Goal: Task Accomplishment & Management: Use online tool/utility

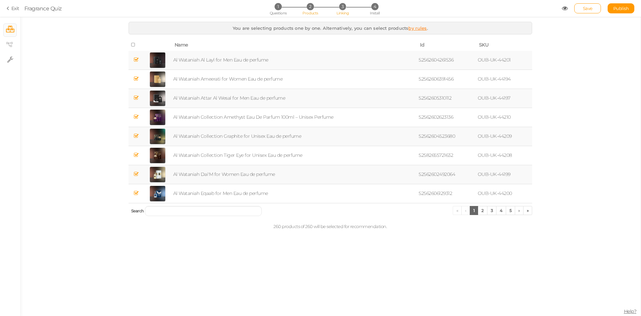
click at [341, 11] on span "Linking" at bounding box center [343, 13] width 12 height 5
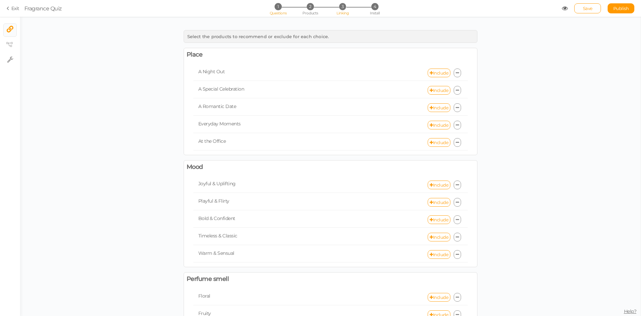
click at [281, 11] on span "Questions" at bounding box center [278, 13] width 17 height 5
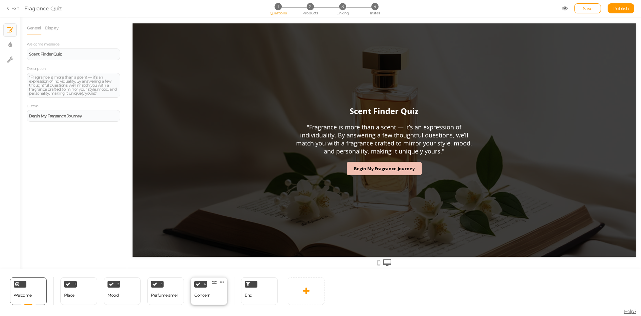
click at [211, 303] on div "4 Concern × Define the conditions to show this slide. Clone Change type Delete" at bounding box center [209, 291] width 37 height 28
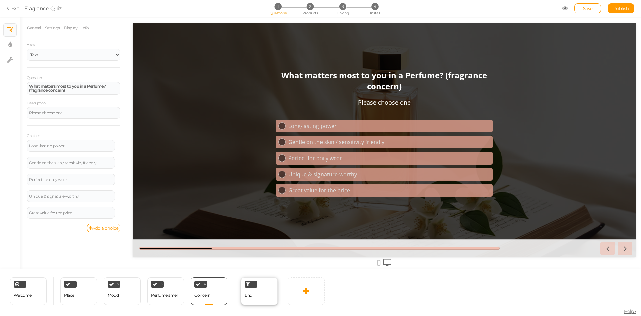
click at [251, 298] on div "End" at bounding box center [249, 295] width 8 height 12
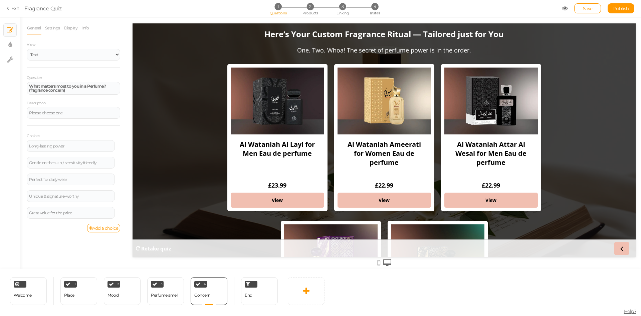
select select "GBP"
click at [89, 28] on link "Products" at bounding box center [90, 28] width 18 height 13
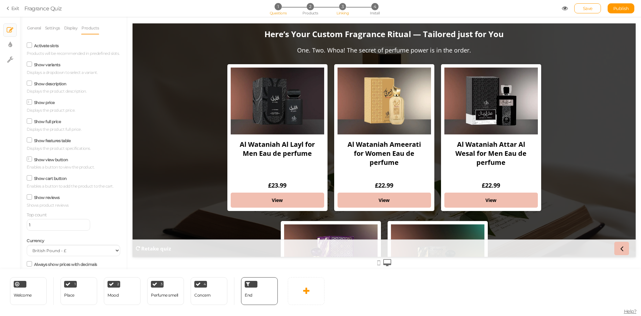
click at [344, 12] on span "Linking" at bounding box center [343, 13] width 12 height 5
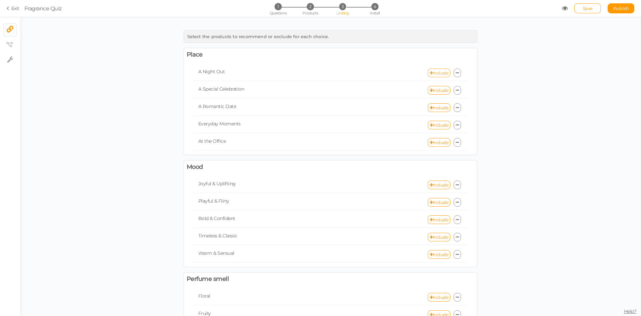
click at [433, 71] on link "Include" at bounding box center [439, 72] width 23 height 9
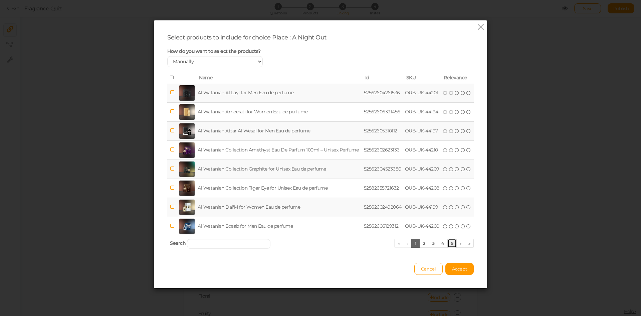
click at [448, 241] on link "5" at bounding box center [453, 243] width 10 height 9
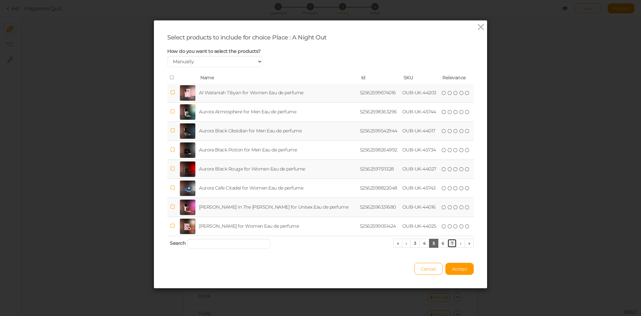
click at [452, 243] on link "7" at bounding box center [453, 243] width 10 height 9
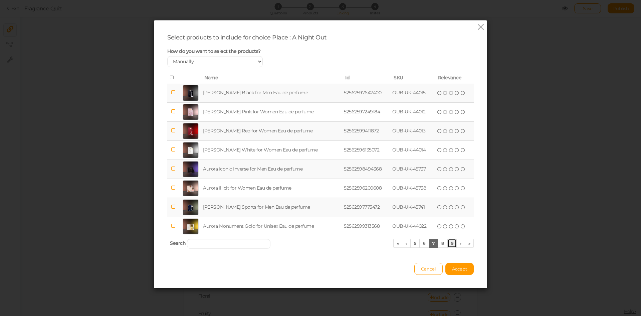
click at [452, 243] on link "9" at bounding box center [453, 243] width 10 height 9
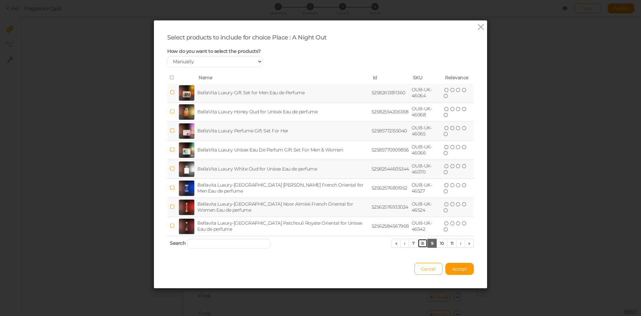
click at [417, 248] on th "Search « ‹ 7 8 9 10 11 › »" at bounding box center [320, 244] width 307 height 16
click at [421, 246] on link "8" at bounding box center [423, 243] width 10 height 9
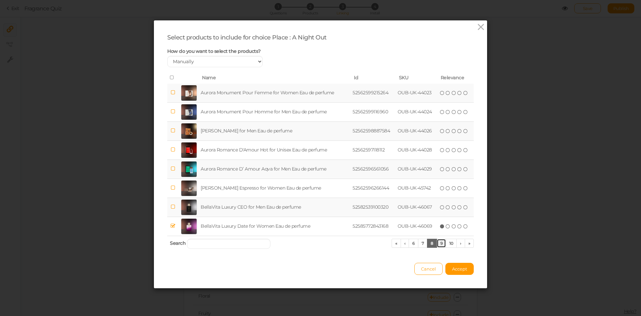
click at [438, 242] on link "9" at bounding box center [442, 243] width 10 height 9
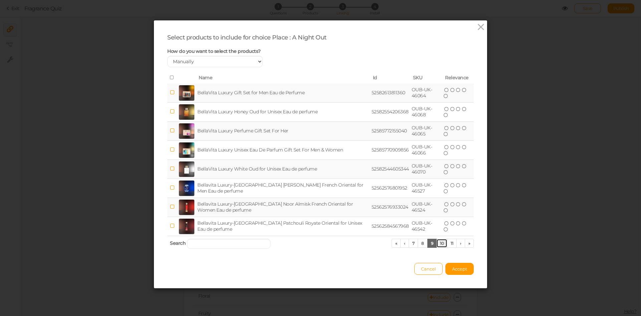
click at [443, 243] on link "10" at bounding box center [442, 243] width 11 height 9
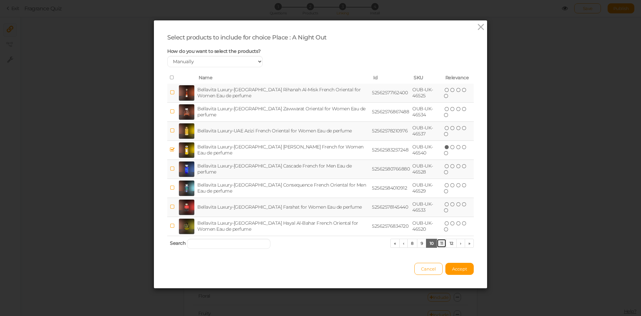
click at [442, 243] on link "11" at bounding box center [442, 243] width 10 height 9
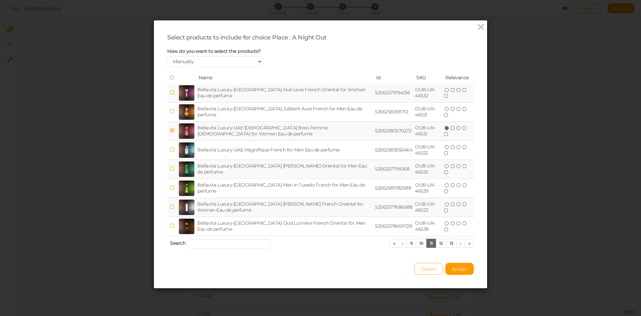
click at [432, 265] on button "Cancel" at bounding box center [429, 269] width 28 height 12
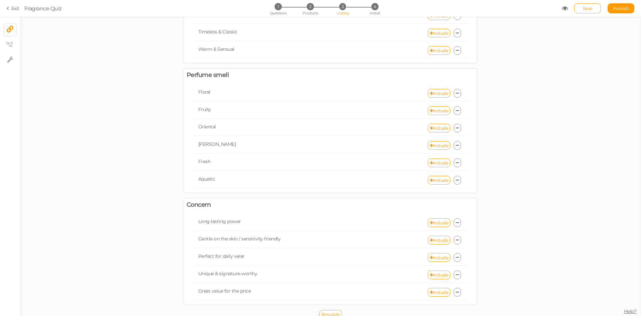
scroll to position [210, 0]
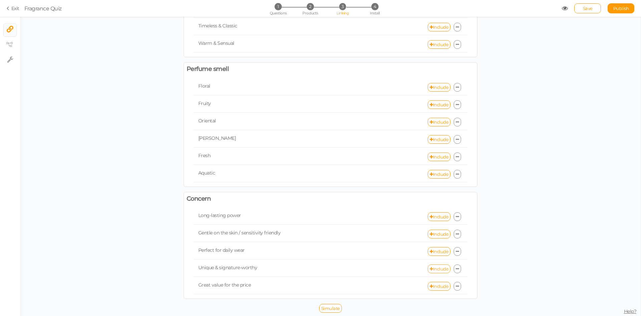
click at [440, 268] on link "Include" at bounding box center [439, 268] width 23 height 9
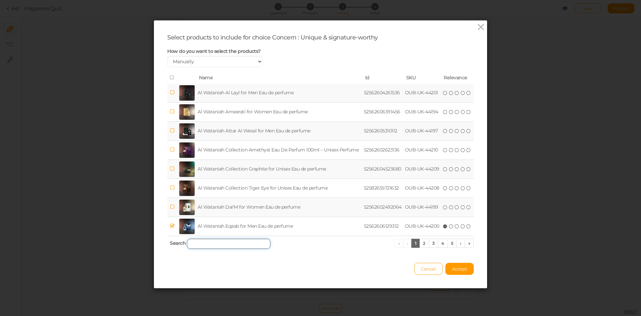
click at [261, 243] on input "search" at bounding box center [229, 244] width 84 height 10
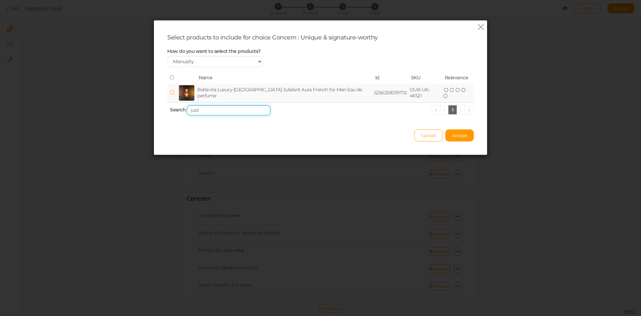
type input "jubil"
click at [314, 97] on td "Bellavita Luxury-[GEOGRAPHIC_DATA] Jubilant Aura French for Men Eau de perfume" at bounding box center [284, 93] width 177 height 19
click at [458, 134] on span "Accept" at bounding box center [459, 135] width 15 height 5
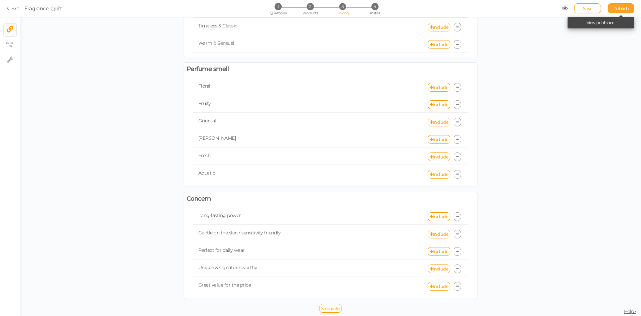
click at [618, 8] on span "Publish" at bounding box center [622, 8] width 16 height 5
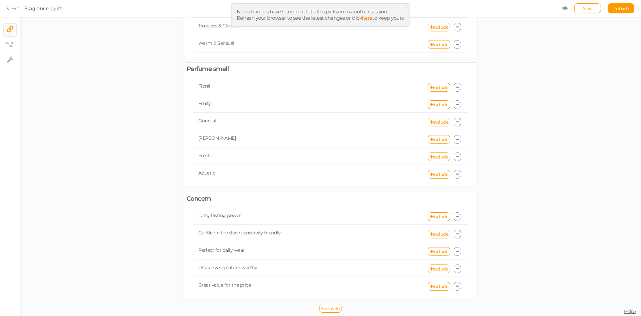
click at [366, 18] on link "here" at bounding box center [367, 17] width 10 height 5
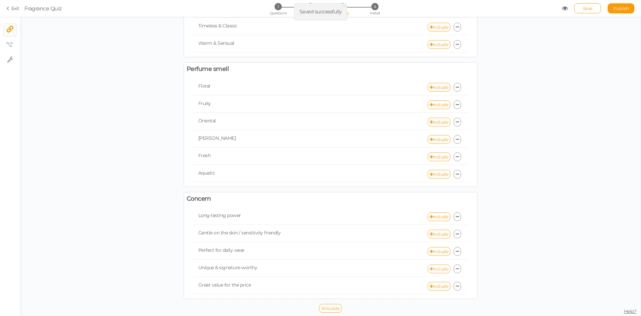
click at [430, 268] on link "Include" at bounding box center [439, 268] width 23 height 9
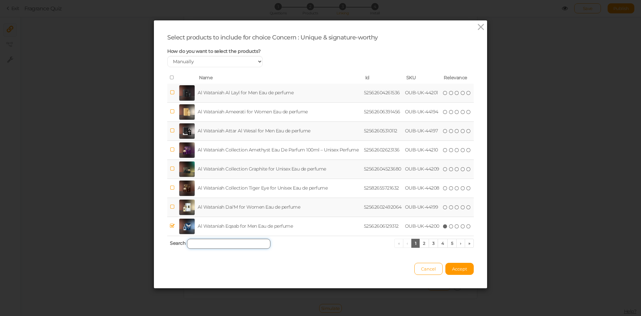
click at [227, 246] on input "search" at bounding box center [229, 244] width 84 height 10
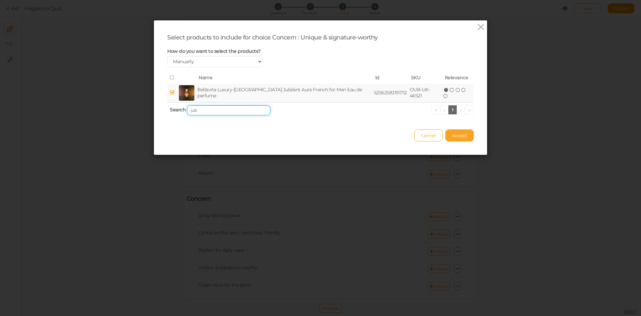
type input "jub"
click at [460, 134] on span "Accept" at bounding box center [459, 135] width 15 height 5
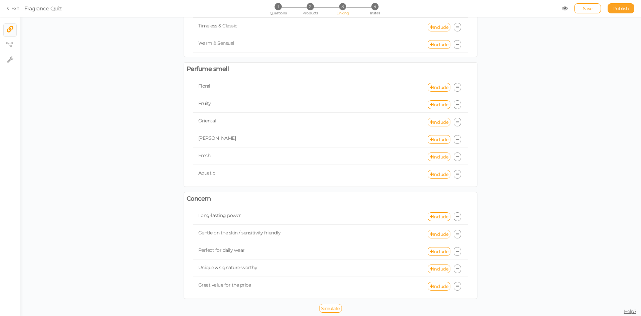
click at [620, 8] on span "Publish" at bounding box center [622, 8] width 16 height 5
click at [436, 216] on link "Include" at bounding box center [439, 216] width 23 height 9
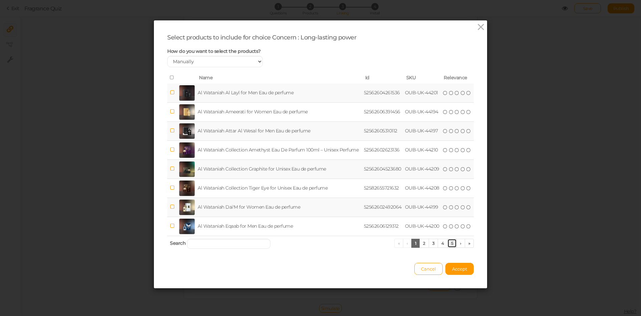
click at [450, 244] on link "5" at bounding box center [453, 243] width 10 height 9
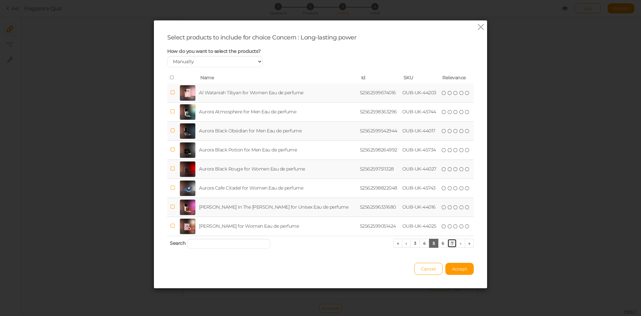
click at [452, 241] on link "7" at bounding box center [453, 243] width 10 height 9
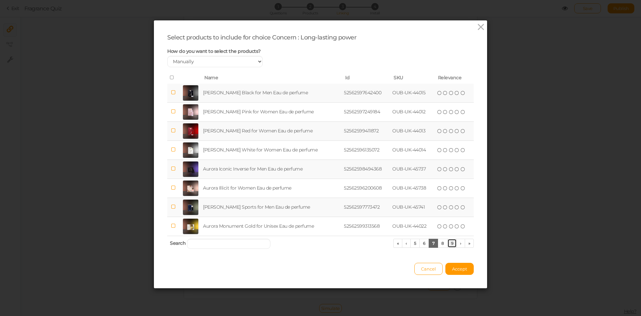
click at [449, 244] on link "9" at bounding box center [453, 243] width 10 height 9
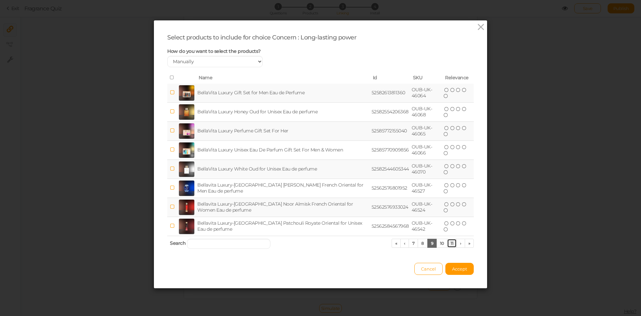
click at [449, 244] on link "11" at bounding box center [452, 243] width 10 height 9
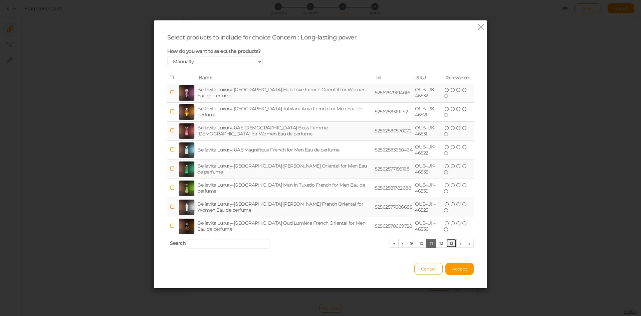
click at [449, 244] on link "13" at bounding box center [451, 243] width 11 height 9
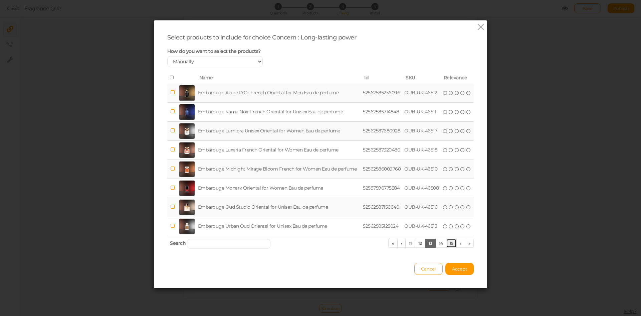
click at [449, 244] on link "15" at bounding box center [451, 243] width 11 height 9
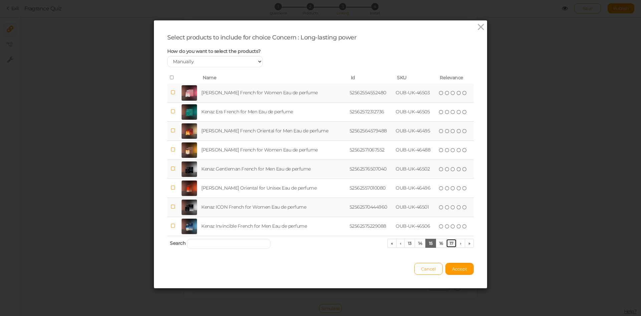
click at [449, 244] on link "17" at bounding box center [451, 243] width 11 height 9
click at [449, 244] on link "19" at bounding box center [451, 243] width 11 height 9
click at [449, 244] on link "21" at bounding box center [451, 243] width 11 height 9
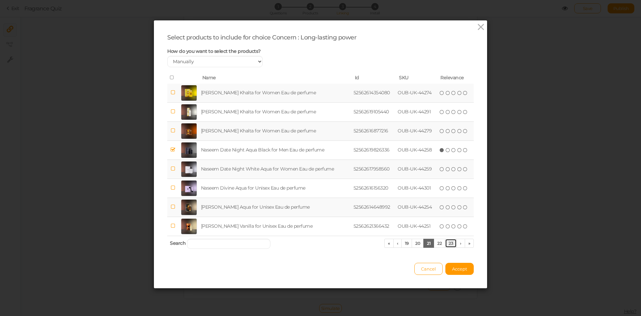
click at [449, 245] on link "23" at bounding box center [451, 243] width 12 height 9
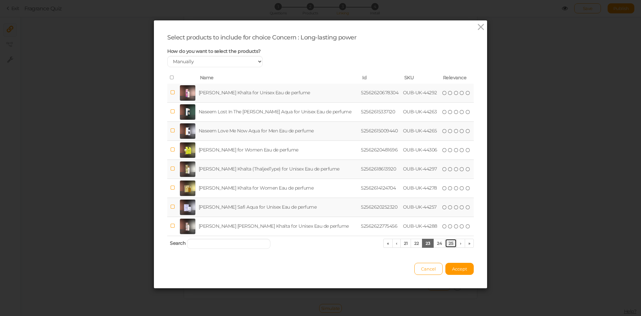
click at [449, 245] on link "25" at bounding box center [451, 243] width 12 height 9
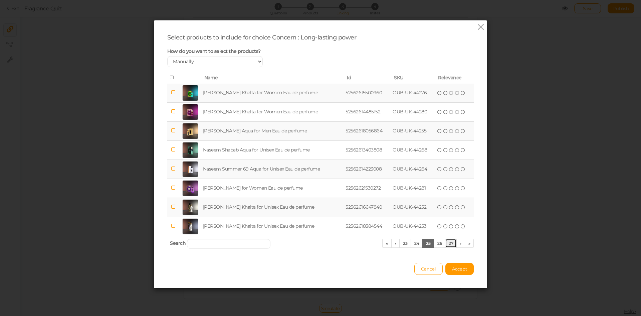
click at [449, 245] on link "27" at bounding box center [451, 243] width 12 height 9
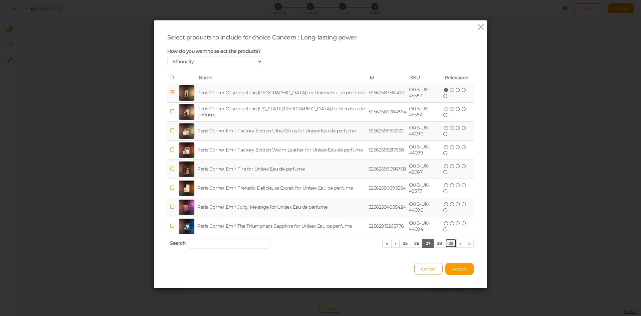
click at [445, 244] on link "29" at bounding box center [451, 243] width 12 height 9
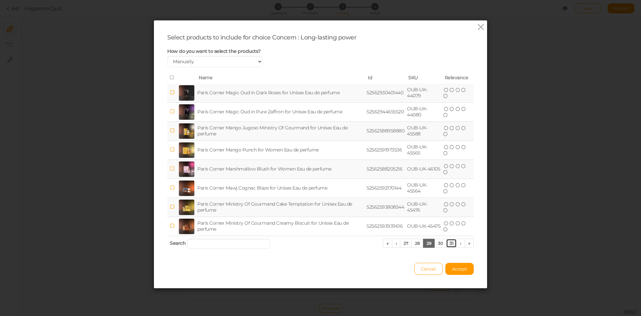
click at [447, 245] on link "31" at bounding box center [451, 243] width 11 height 9
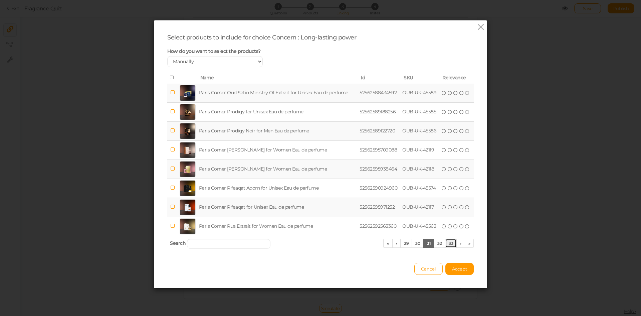
click at [448, 245] on link "33" at bounding box center [451, 243] width 12 height 9
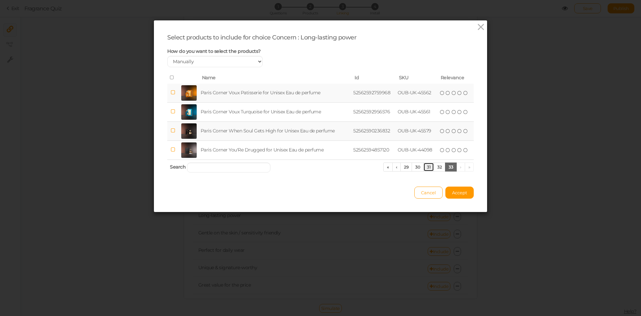
click at [427, 166] on link "31" at bounding box center [429, 166] width 11 height 9
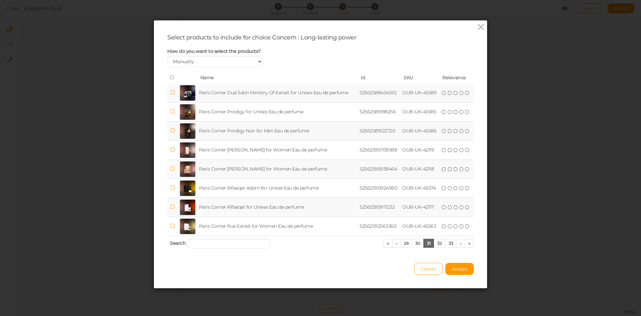
click at [484, 22] on div "Select products to include for choice Concern : Long-lasting power How do you w…" at bounding box center [320, 154] width 333 height 268
click at [479, 27] on icon at bounding box center [481, 27] width 10 height 10
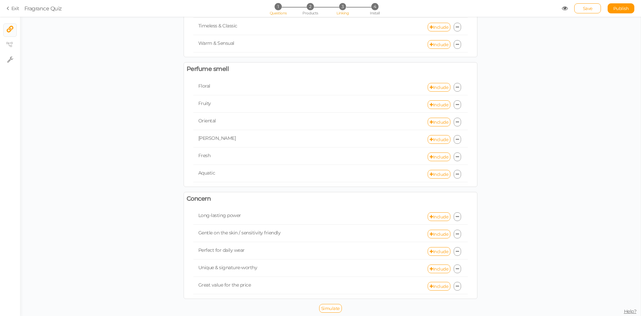
click at [281, 8] on span "1" at bounding box center [278, 6] width 7 height 7
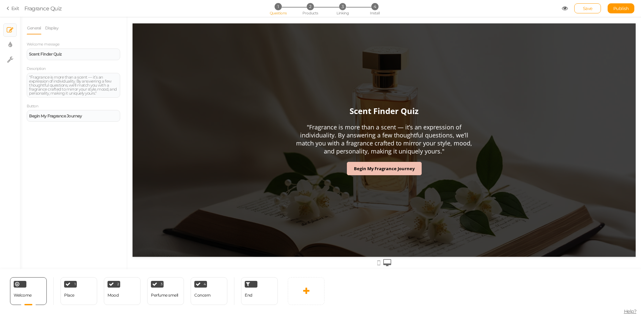
scroll to position [0, 0]
click at [78, 297] on div "1 Place × Define the conditions to show this slide. Clone Change type Delete" at bounding box center [78, 291] width 37 height 28
select select "2"
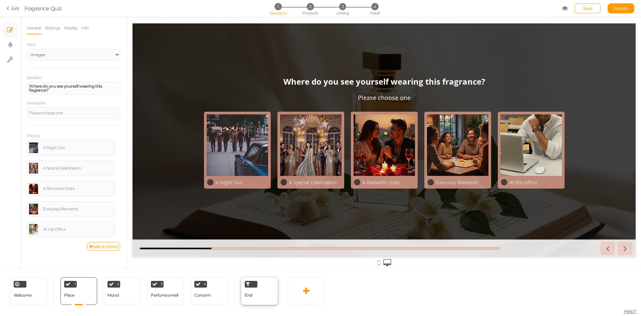
click at [256, 298] on div "End" at bounding box center [259, 291] width 37 height 28
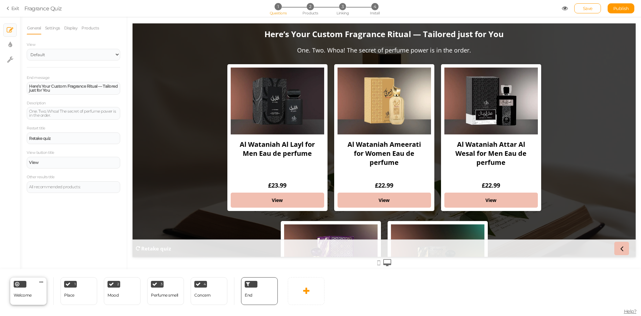
click at [31, 299] on div "Welcome" at bounding box center [23, 295] width 18 height 12
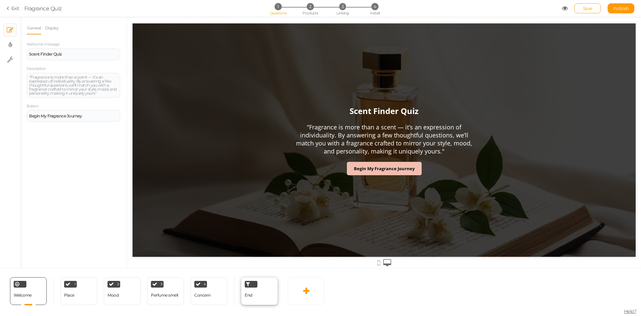
click at [266, 301] on div "End" at bounding box center [259, 291] width 37 height 28
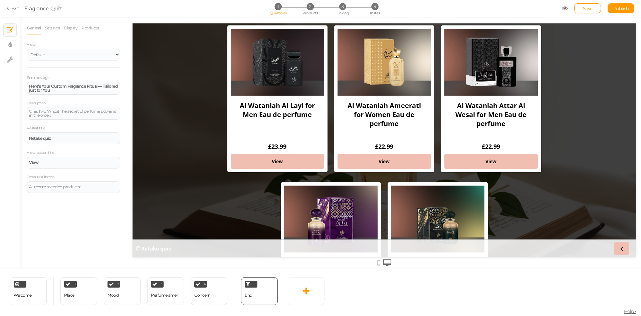
scroll to position [35, 0]
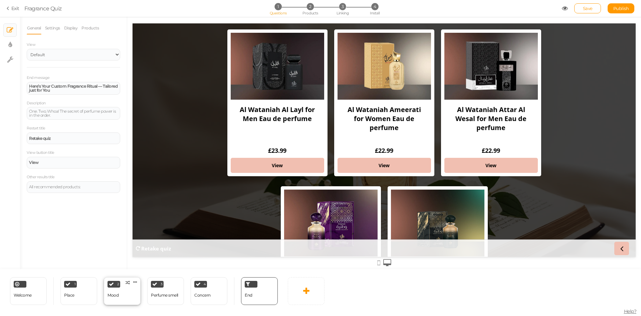
click at [123, 296] on div "2 Mood × Define the conditions to show this slide. Clone Change type Delete" at bounding box center [122, 291] width 37 height 28
select select "2"
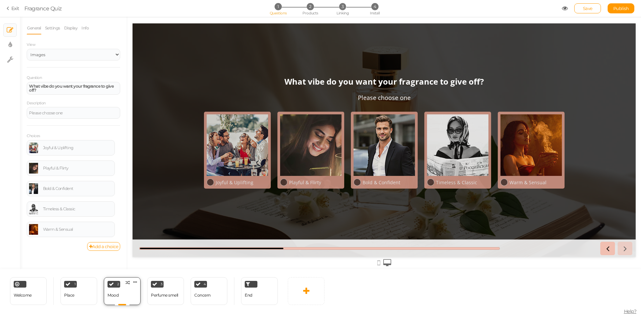
scroll to position [0, 0]
click at [81, 299] on div "1 Place × Define the conditions to show this slide. Clone Change type Delete" at bounding box center [78, 291] width 37 height 28
select select "2"
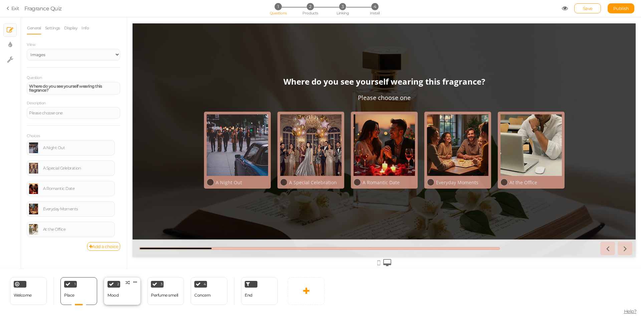
click at [125, 295] on div "2 Mood × Define the conditions to show this slide. Clone Change type Delete" at bounding box center [122, 291] width 37 height 28
select select "2"
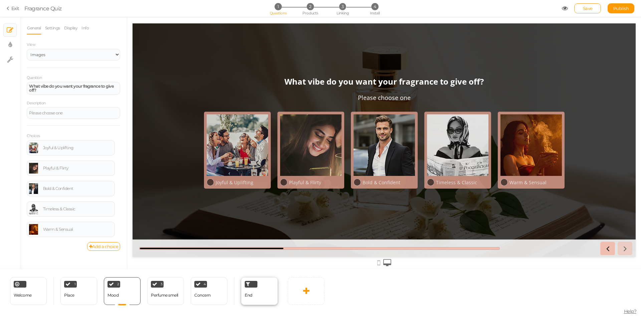
click at [247, 297] on div "End" at bounding box center [249, 295] width 8 height 12
